Goal: Task Accomplishment & Management: Manage account settings

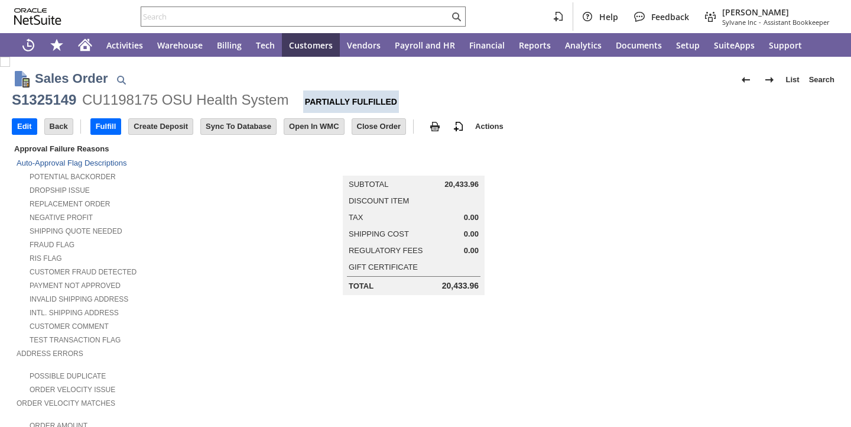
scroll to position [741, 0]
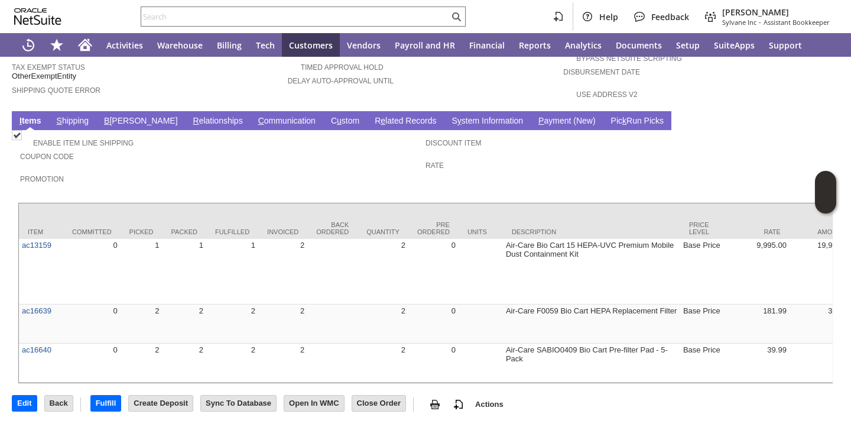
click at [116, 116] on link "B illing" at bounding box center [140, 121] width 79 height 11
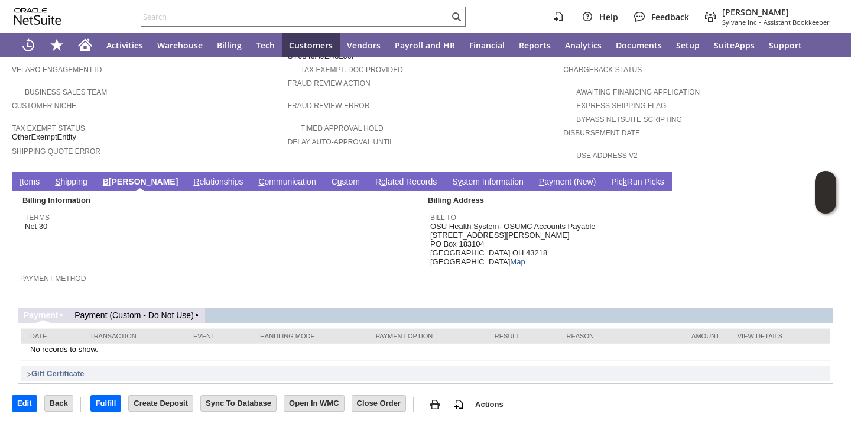
scroll to position [667, 0]
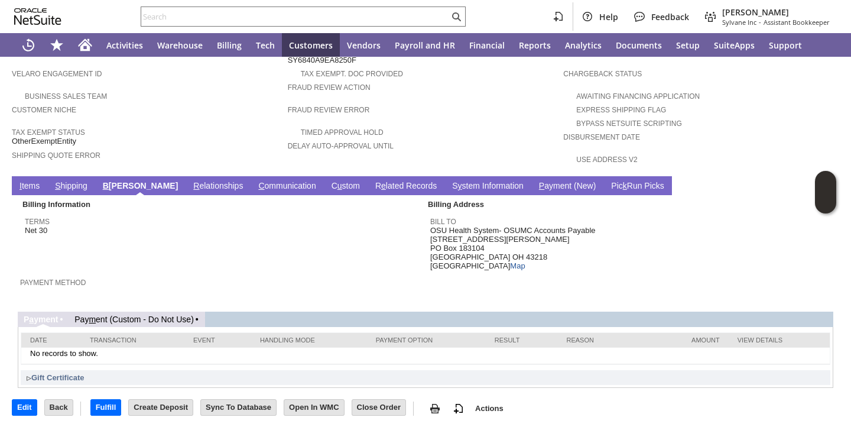
click at [39, 181] on link "I tems" at bounding box center [30, 186] width 26 height 11
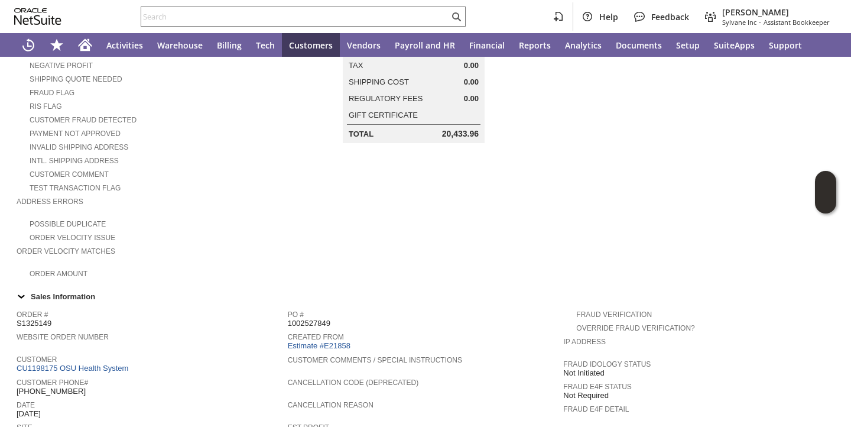
scroll to position [0, 0]
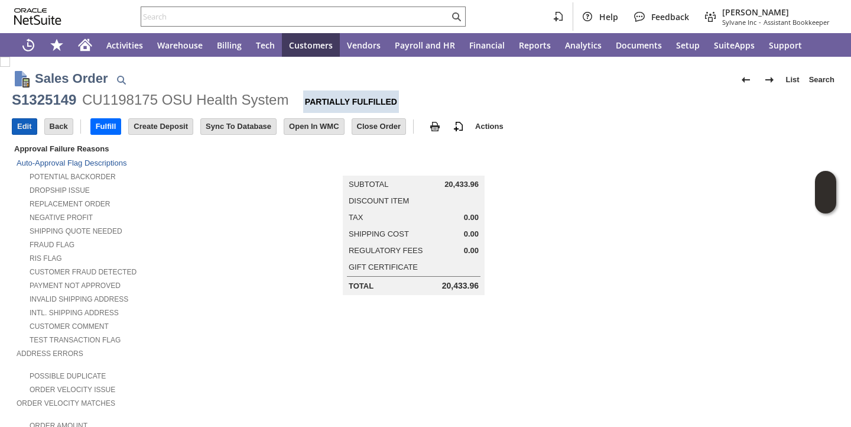
click at [21, 128] on input "Edit" at bounding box center [24, 126] width 24 height 15
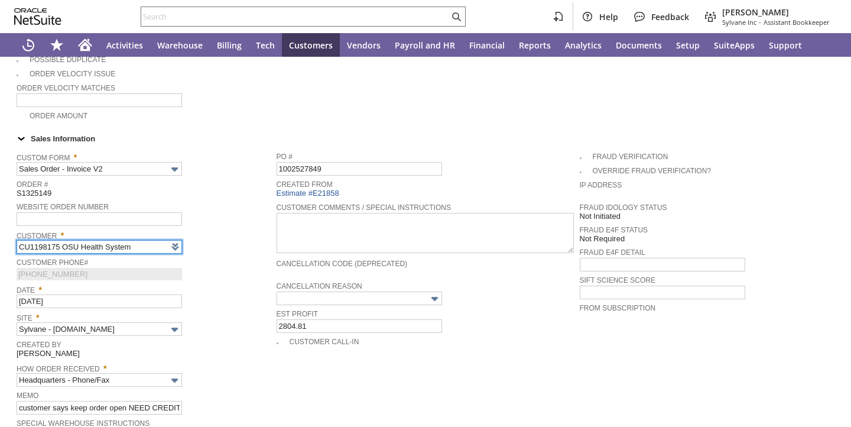
type input "Intelligent Recommendations ⁰"
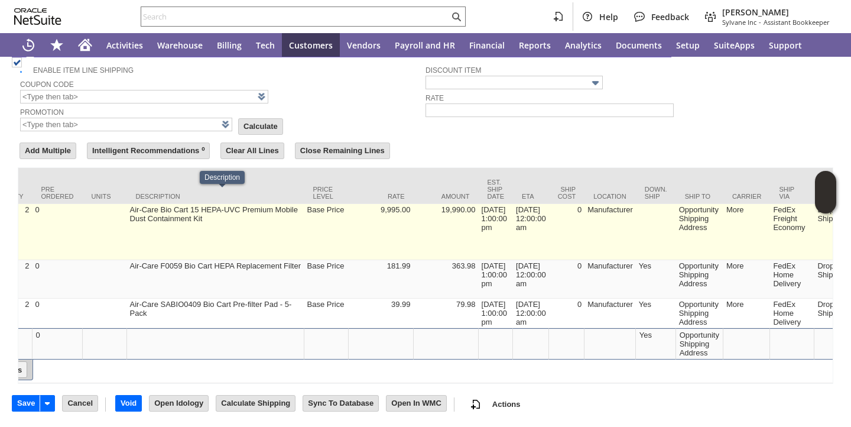
scroll to position [0, 434]
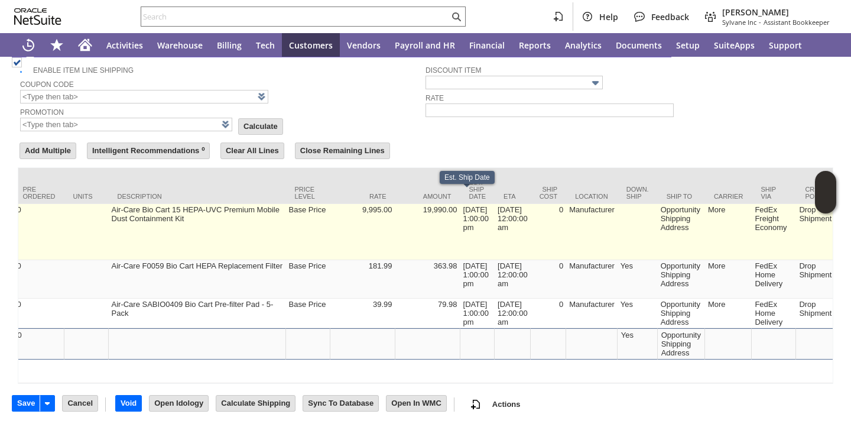
click at [464, 214] on td "8/22/2025 1:00:00 pm" at bounding box center [477, 232] width 35 height 56
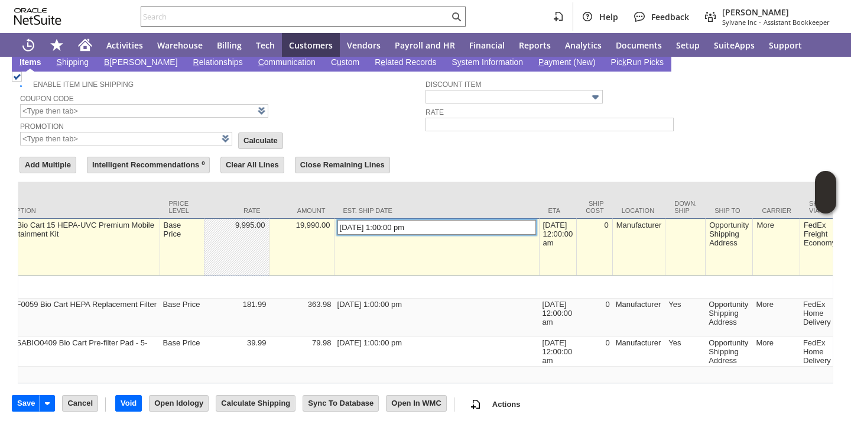
scroll to position [944, 0]
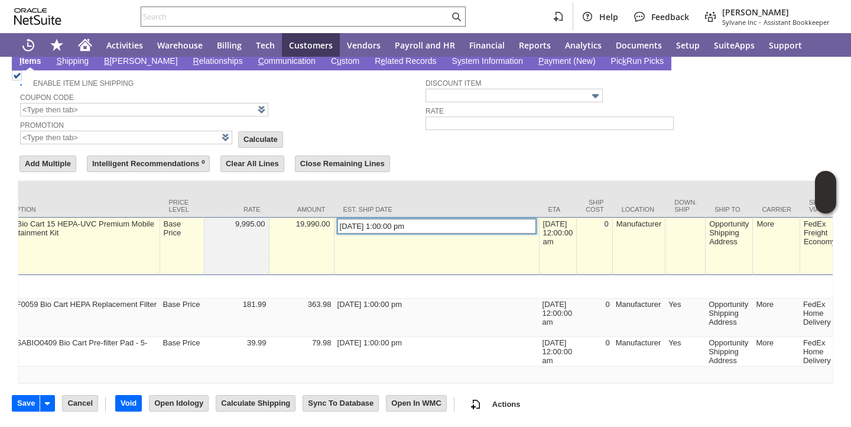
click at [339, 219] on input "8/22/2025 1:00:00 pm" at bounding box center [436, 226] width 199 height 15
type input "10/6/2025 1:00:00 pm"
type input "ac16639"
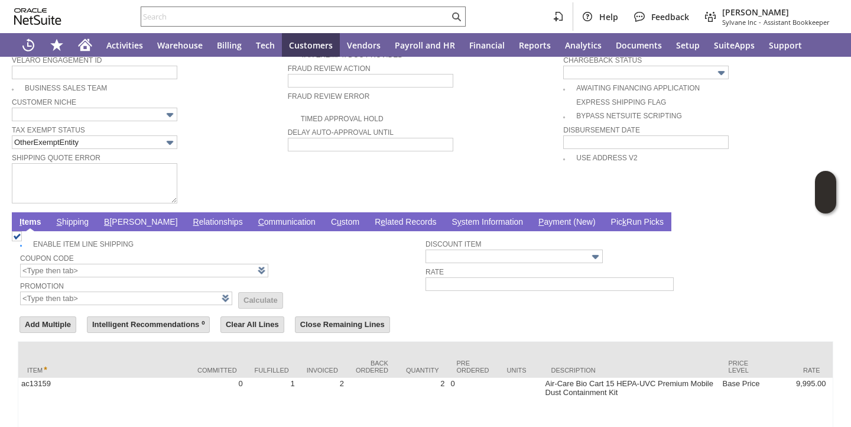
scroll to position [769, 0]
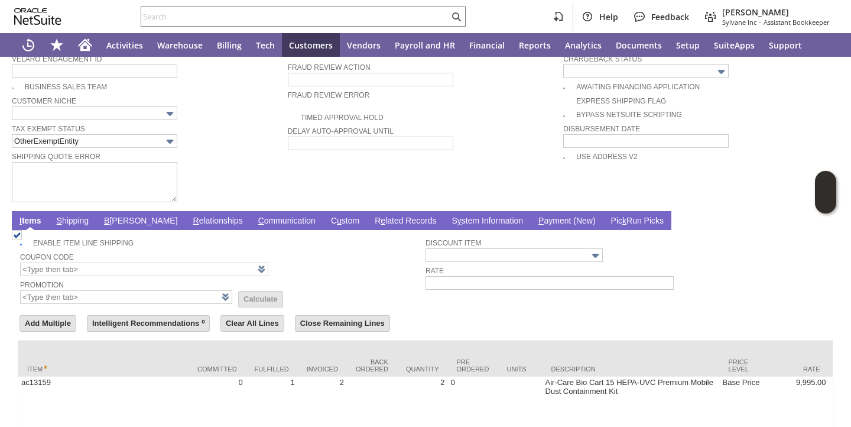
click at [84, 221] on link "S hipping" at bounding box center [73, 221] width 38 height 11
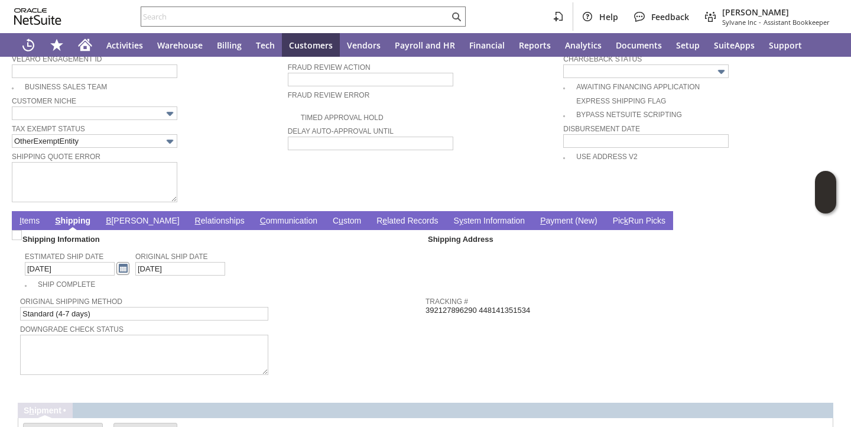
click at [116, 270] on link at bounding box center [122, 268] width 13 height 13
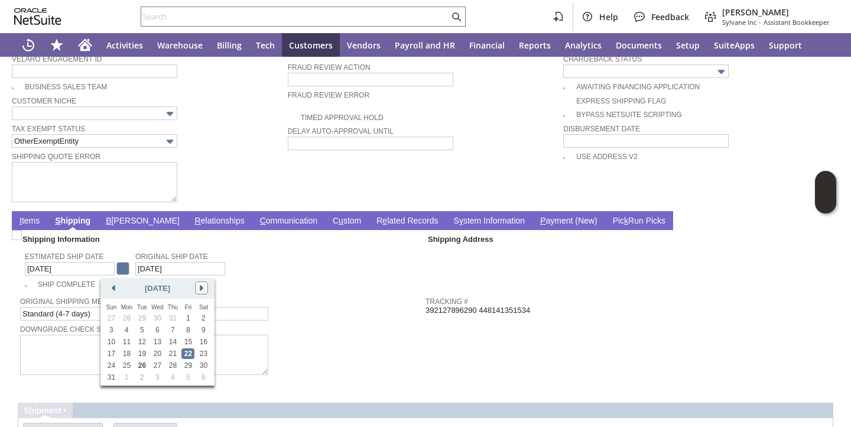
click at [203, 287] on link at bounding box center [201, 287] width 13 height 13
click at [127, 331] on link "6" at bounding box center [126, 329] width 13 height 11
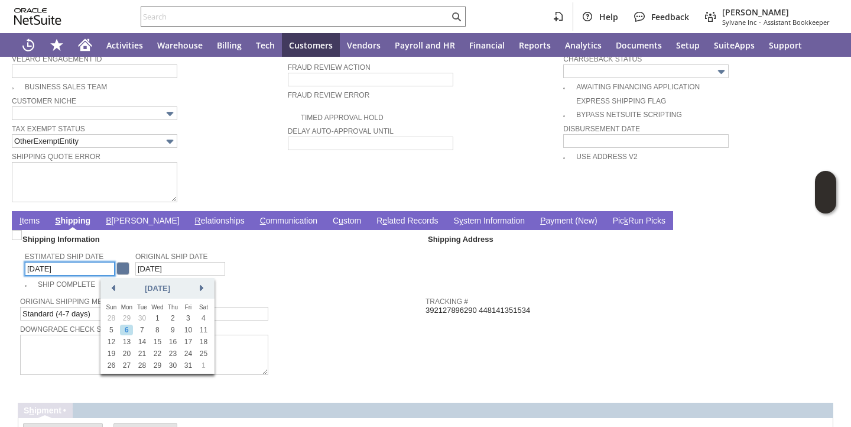
type input "10/6/2025"
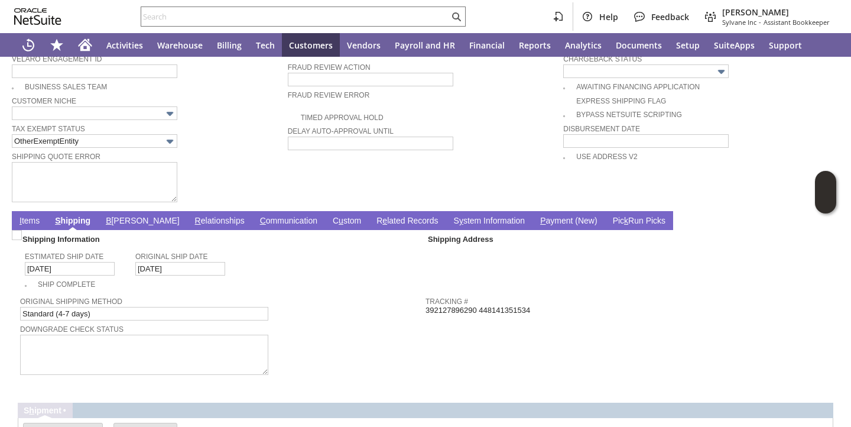
click at [237, 273] on td "Estimated Ship Date 10/6/2025 Original Ship Date 7/10/2025" at bounding box center [225, 261] width 401 height 31
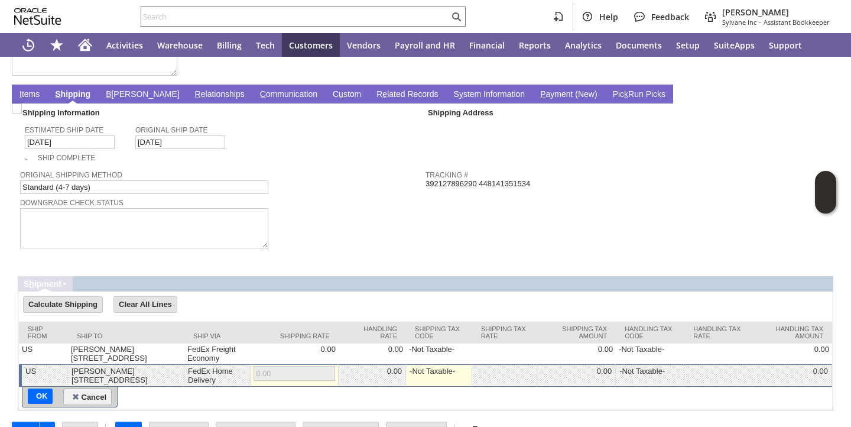
scroll to position [926, 0]
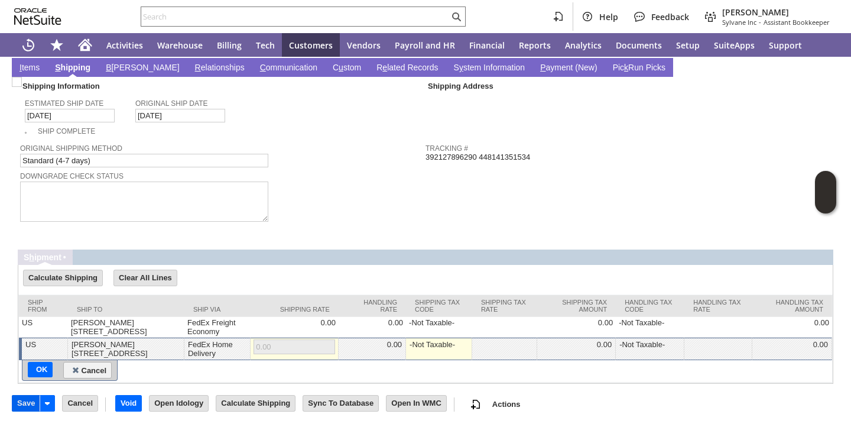
click at [27, 399] on input "Save" at bounding box center [25, 402] width 27 height 15
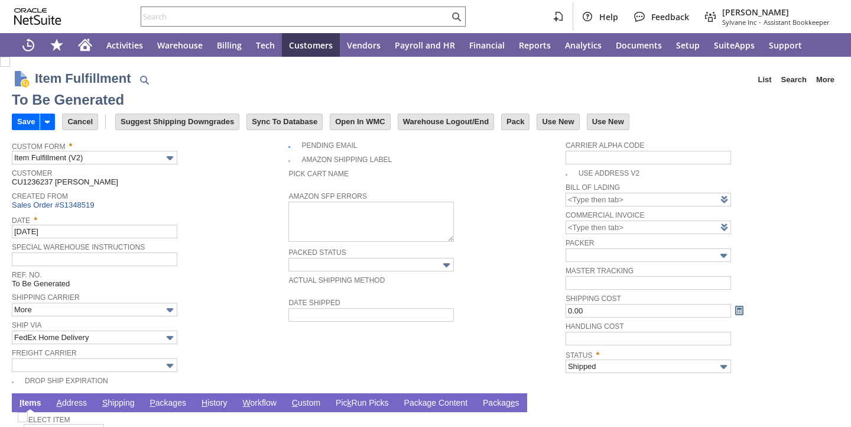
type input "0.00"
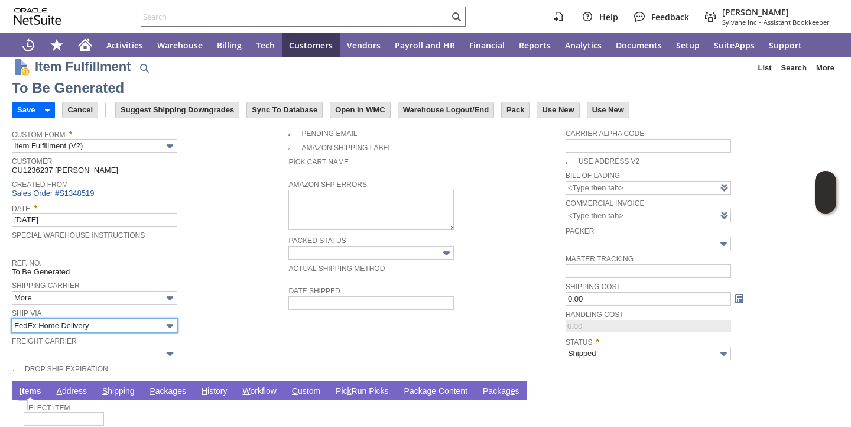
click at [132, 332] on input "FedEx Home Delivery" at bounding box center [94, 325] width 165 height 14
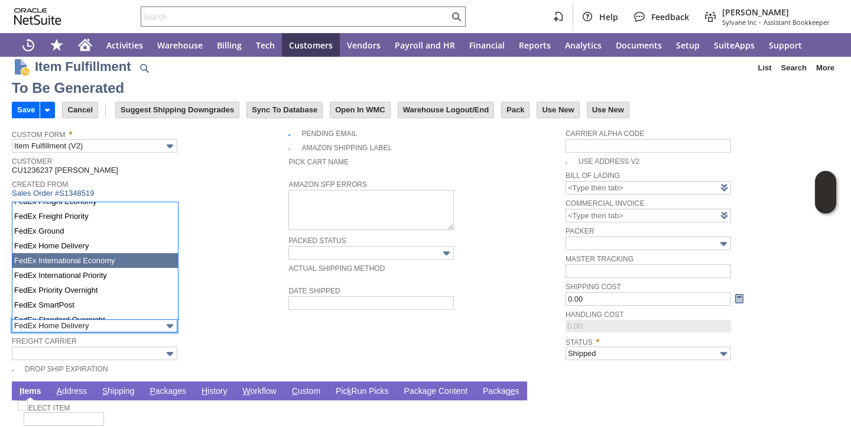
scroll to position [221, 0]
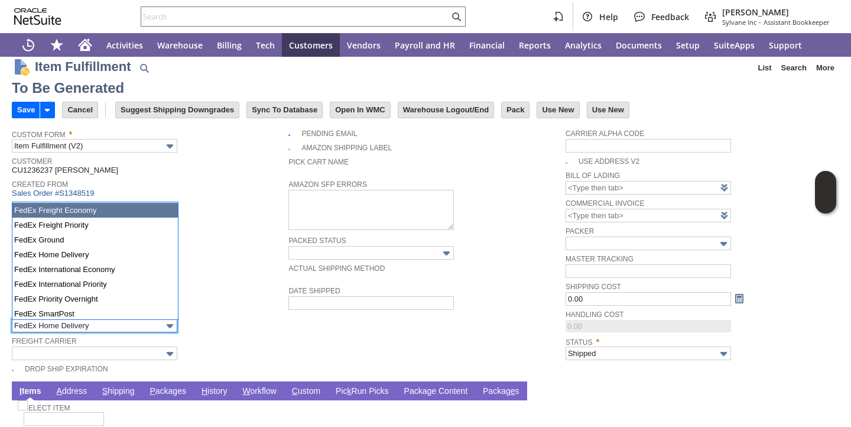
type input "FedEx Freight Economy"
type input "Add"
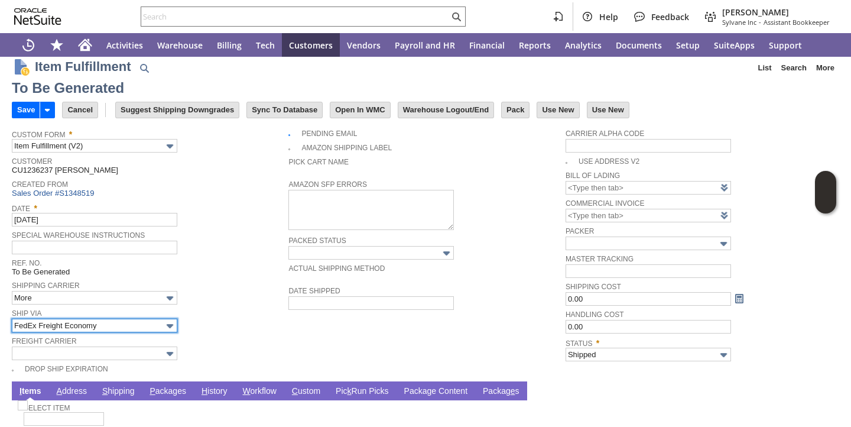
type input "OK"
click at [165, 389] on link "P ackages" at bounding box center [168, 391] width 43 height 11
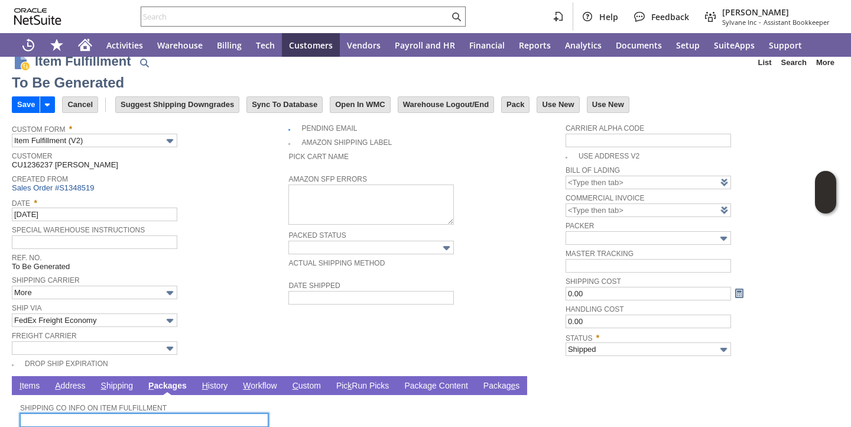
scroll to position [142, 0]
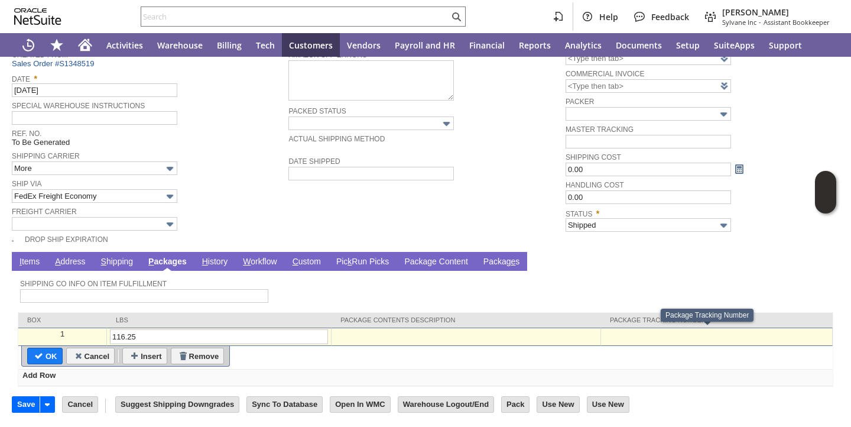
click at [669, 340] on td at bounding box center [717, 336] width 232 height 18
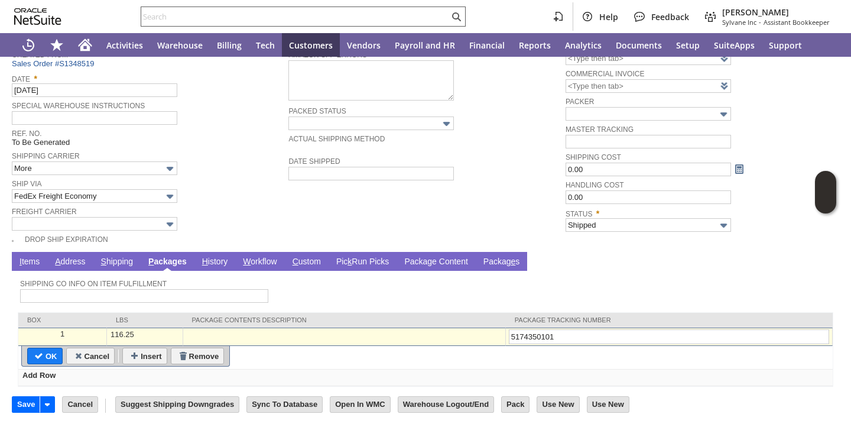
type input "5174350101"
click at [25, 407] on input "Save" at bounding box center [25, 403] width 27 height 15
type input "Add"
